Goal: Share content

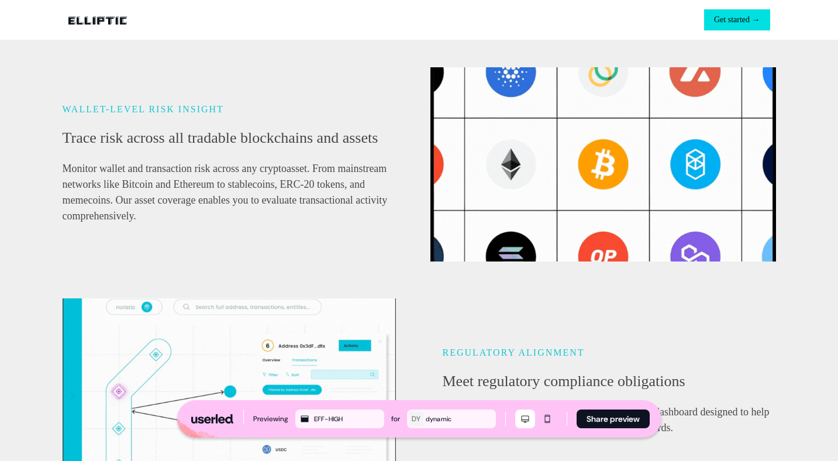
scroll to position [509, 0]
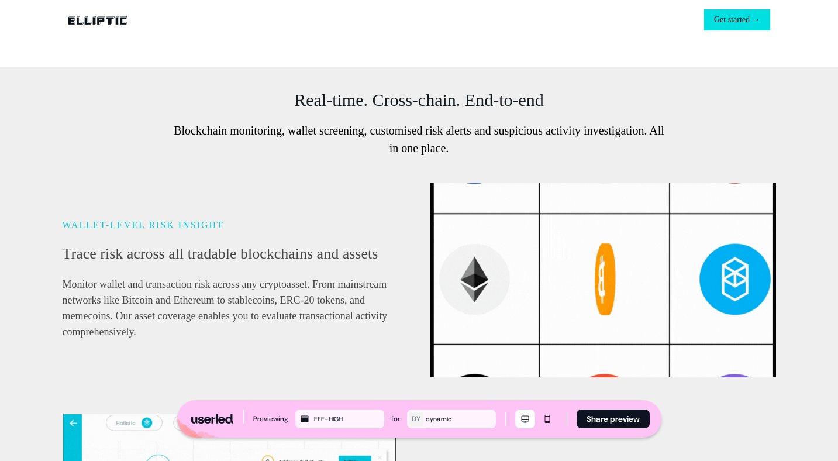
click at [412, 420] on div "DY" at bounding box center [416, 419] width 9 height 12
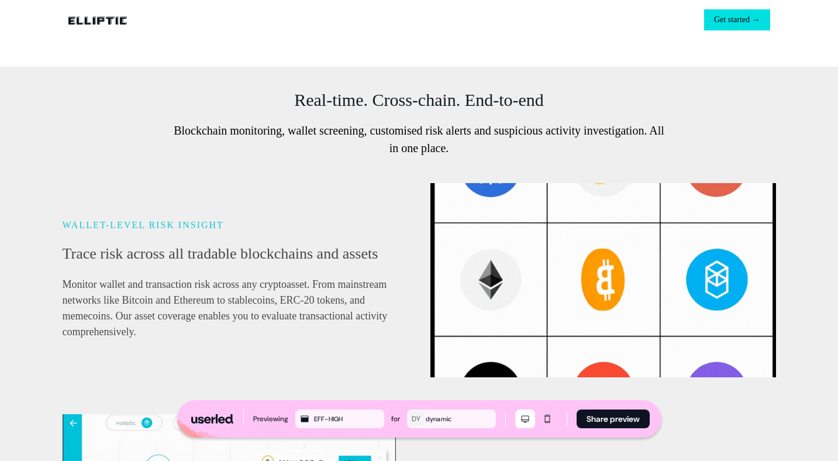
click at [412, 420] on div "DY" at bounding box center [416, 419] width 9 height 12
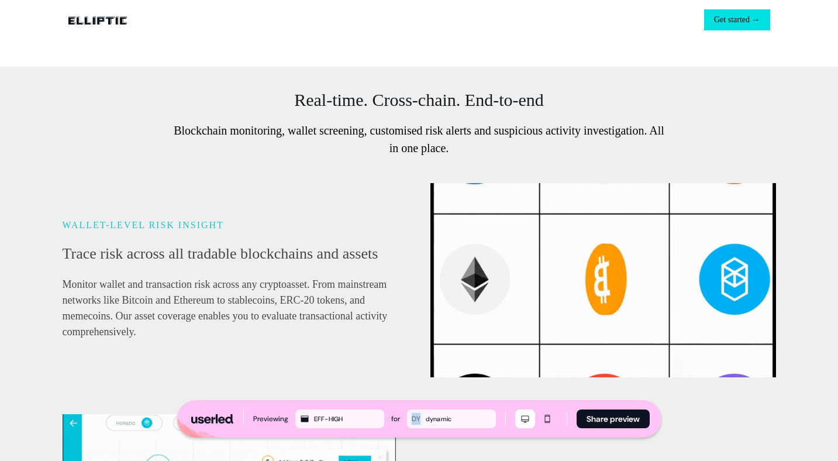
click at [412, 420] on div "DY" at bounding box center [416, 419] width 9 height 12
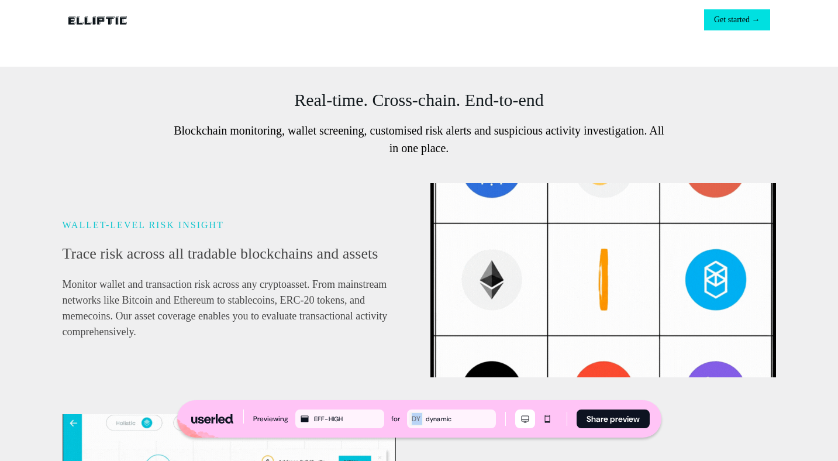
click at [412, 420] on div "DY" at bounding box center [416, 419] width 9 height 12
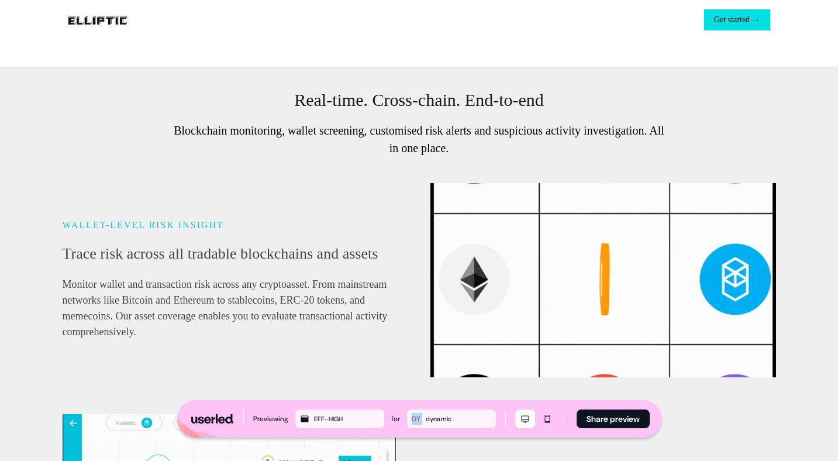
click at [443, 417] on div "dynamic" at bounding box center [460, 419] width 68 height 11
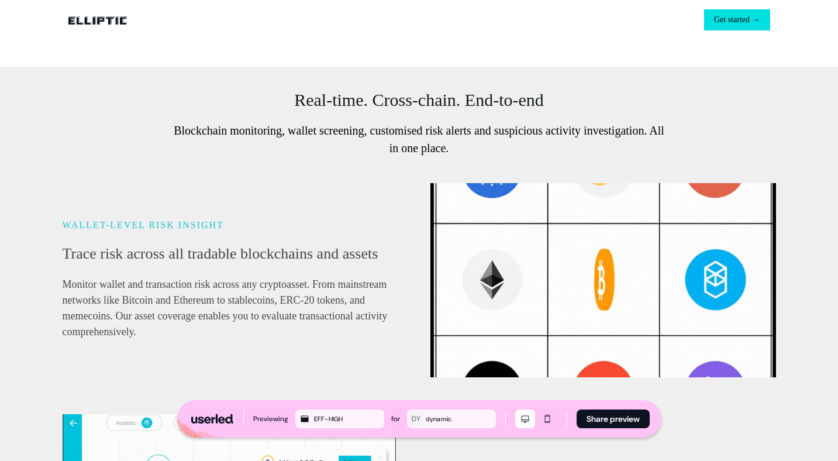
click at [443, 417] on div "dynamic" at bounding box center [460, 419] width 68 height 11
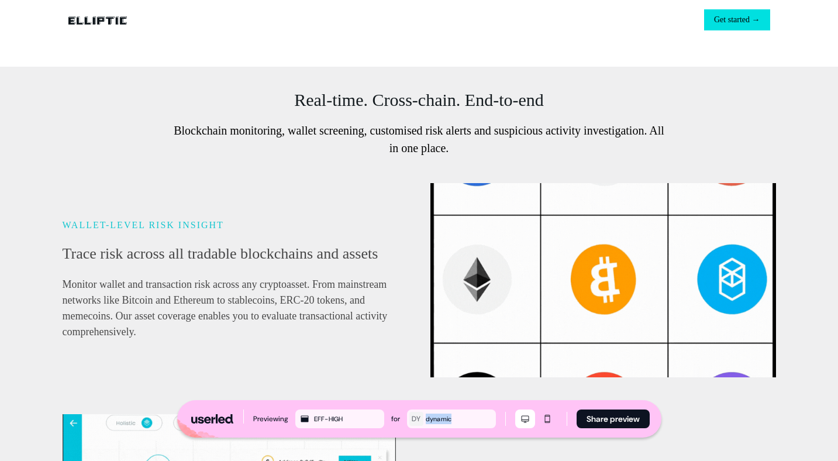
click at [443, 417] on div "dynamic" at bounding box center [460, 419] width 68 height 11
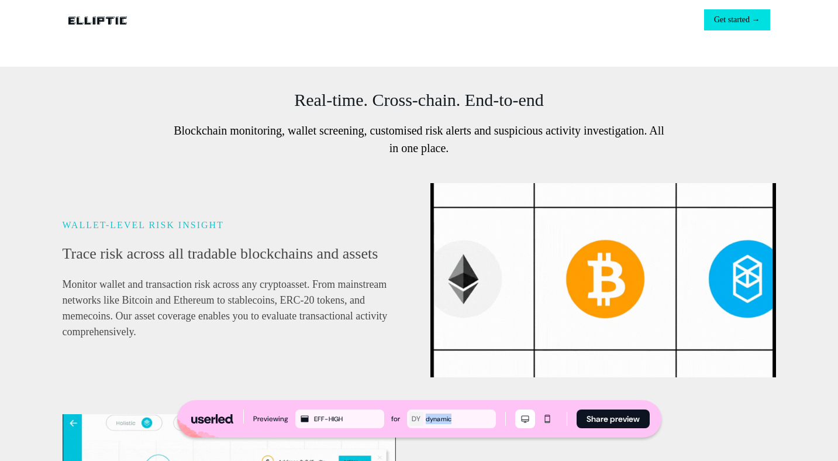
click at [443, 417] on div "dynamic" at bounding box center [460, 419] width 68 height 11
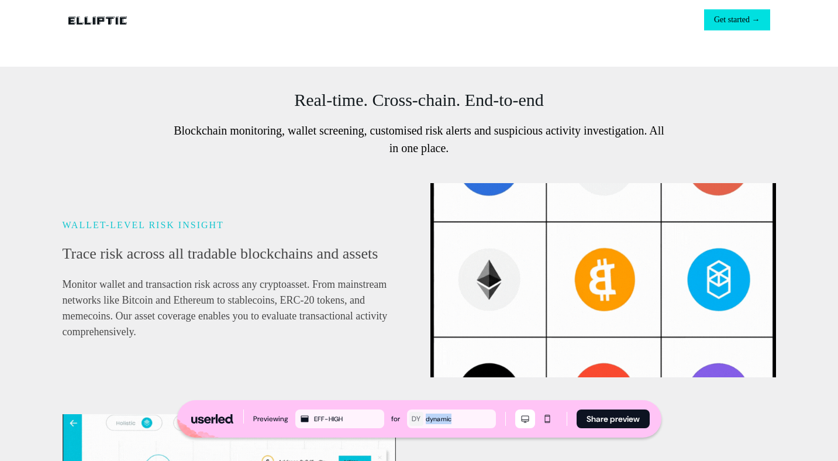
click at [443, 417] on div "dynamic" at bounding box center [460, 419] width 68 height 11
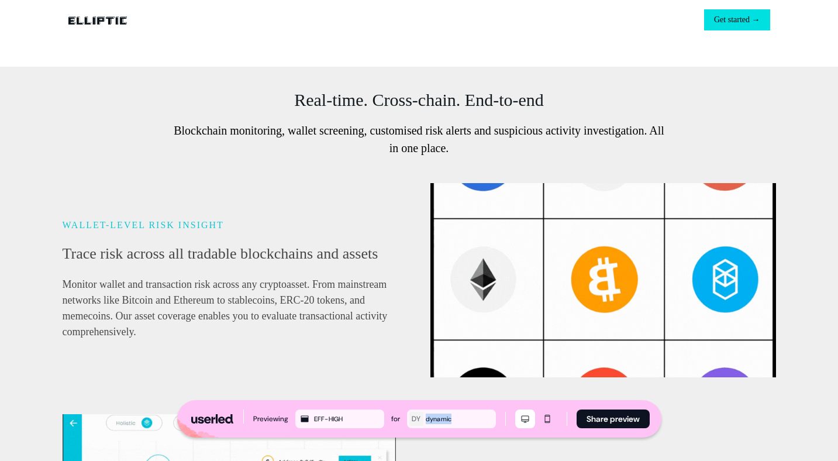
click at [443, 417] on div "dynamic" at bounding box center [460, 419] width 68 height 11
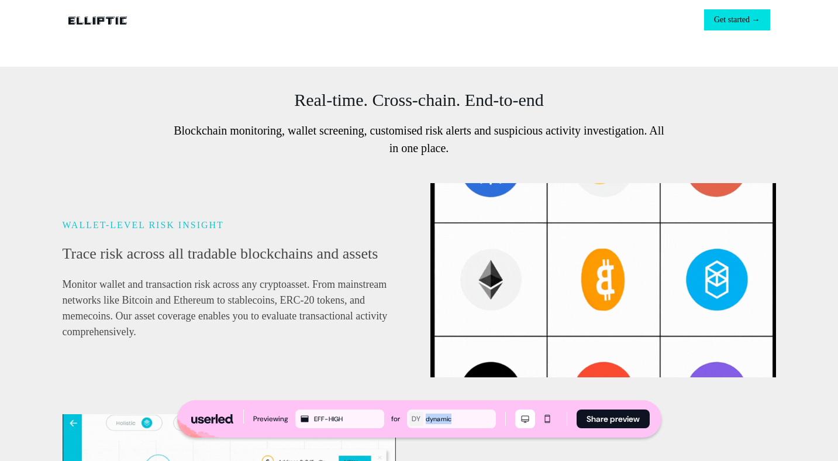
click at [367, 332] on span "Monitor wallet and transaction risk across any cryptoasset. From mainstream net…" at bounding box center [225, 307] width 325 height 59
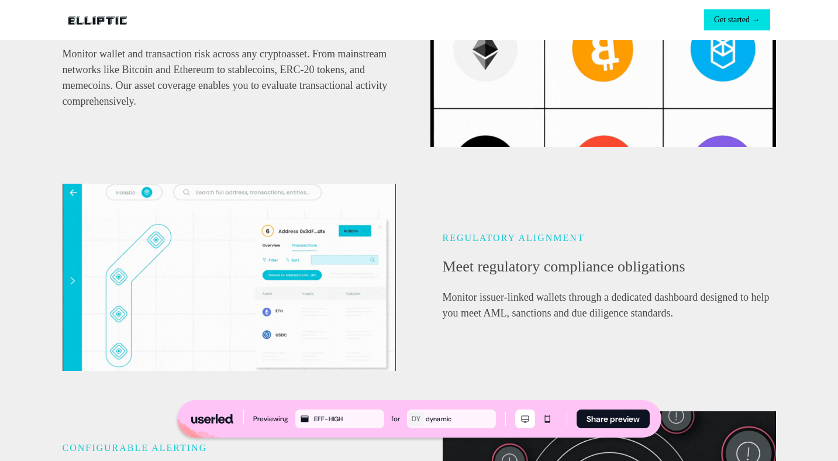
scroll to position [408, 0]
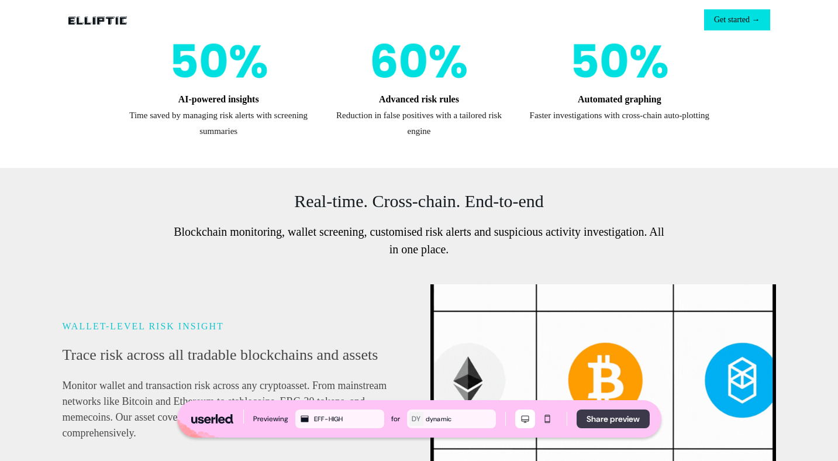
click at [610, 422] on button "Share preview" at bounding box center [613, 419] width 73 height 19
